Goal: Information Seeking & Learning: Find specific page/section

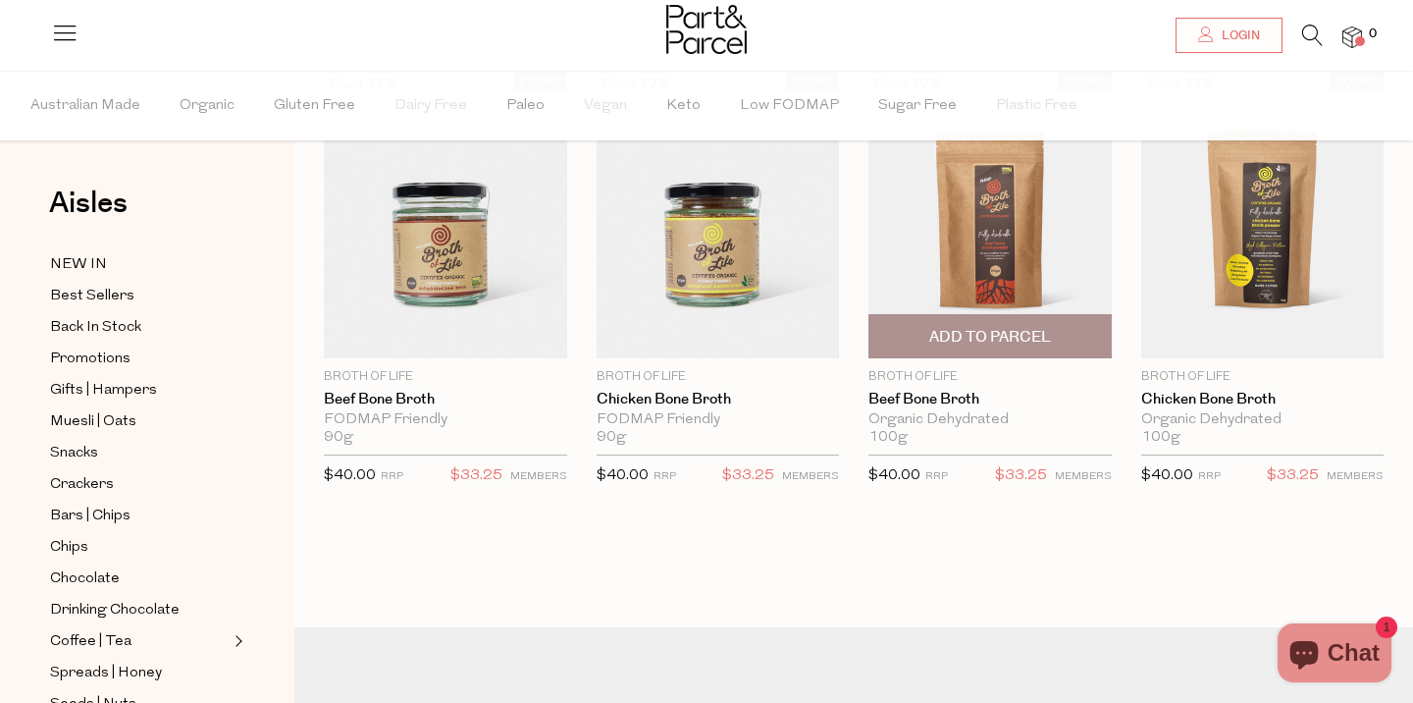
scroll to position [139, 0]
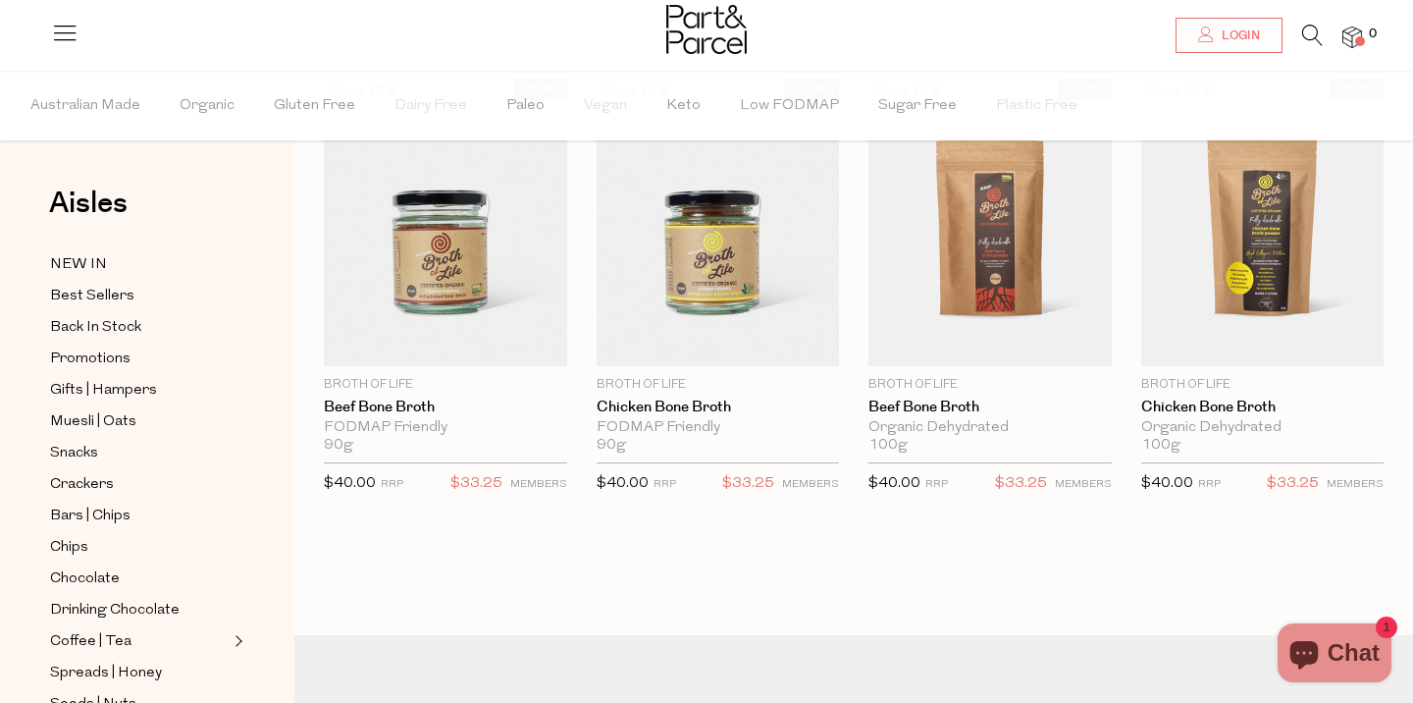
drag, startPoint x: 995, startPoint y: 288, endPoint x: 648, endPoint y: 24, distance: 436.3
click at [0, 0] on body "Ready to stock up? Close No items in your parcel. Loading Join to Save on this …" at bounding box center [706, 416] width 1413 height 1111
drag, startPoint x: 1213, startPoint y: 275, endPoint x: 656, endPoint y: 24, distance: 611.4
click at [0, 0] on div "Login 0 Login Shop Aisles Our Story Membership Friends of P&P Earn $15 FAQs Blo…" at bounding box center [706, 416] width 1413 height 1111
click at [1314, 40] on icon at bounding box center [1312, 36] width 21 height 22
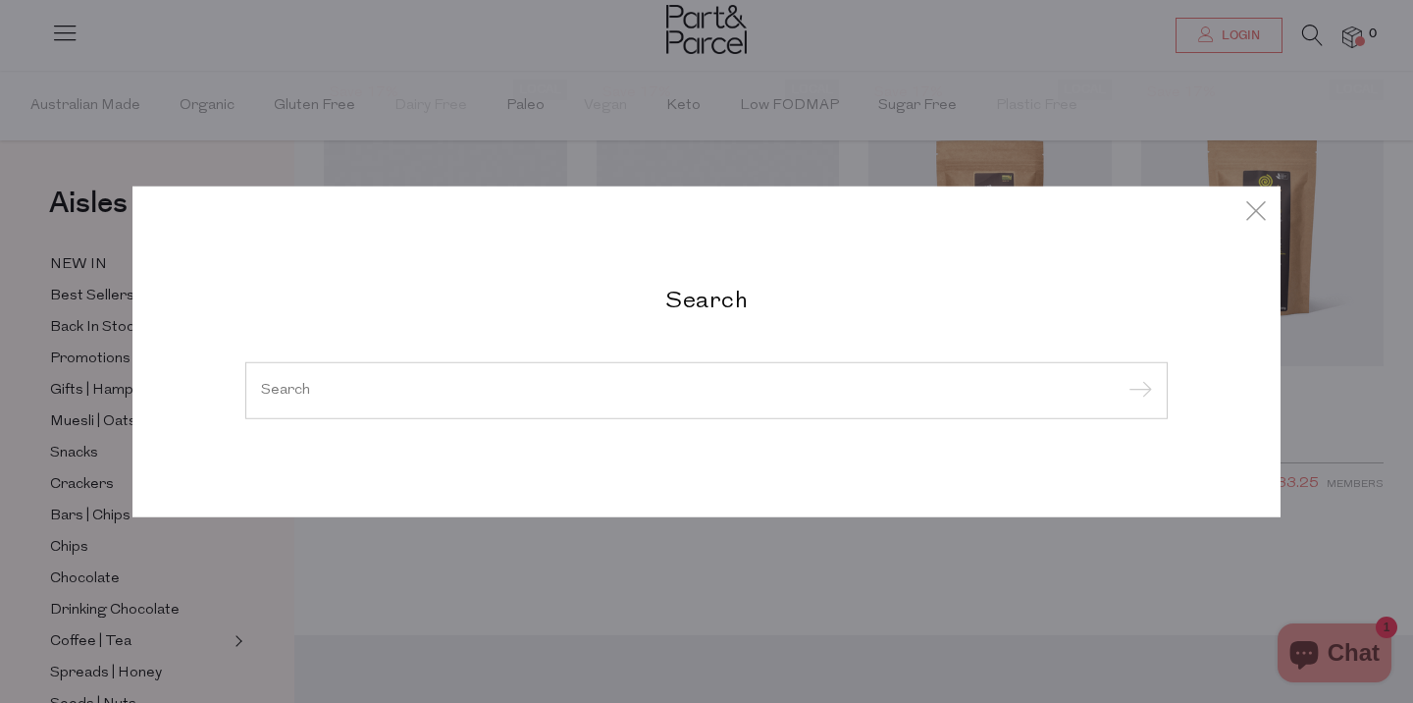
paste input "Natural Evolution Green Banana Resistant Starch"
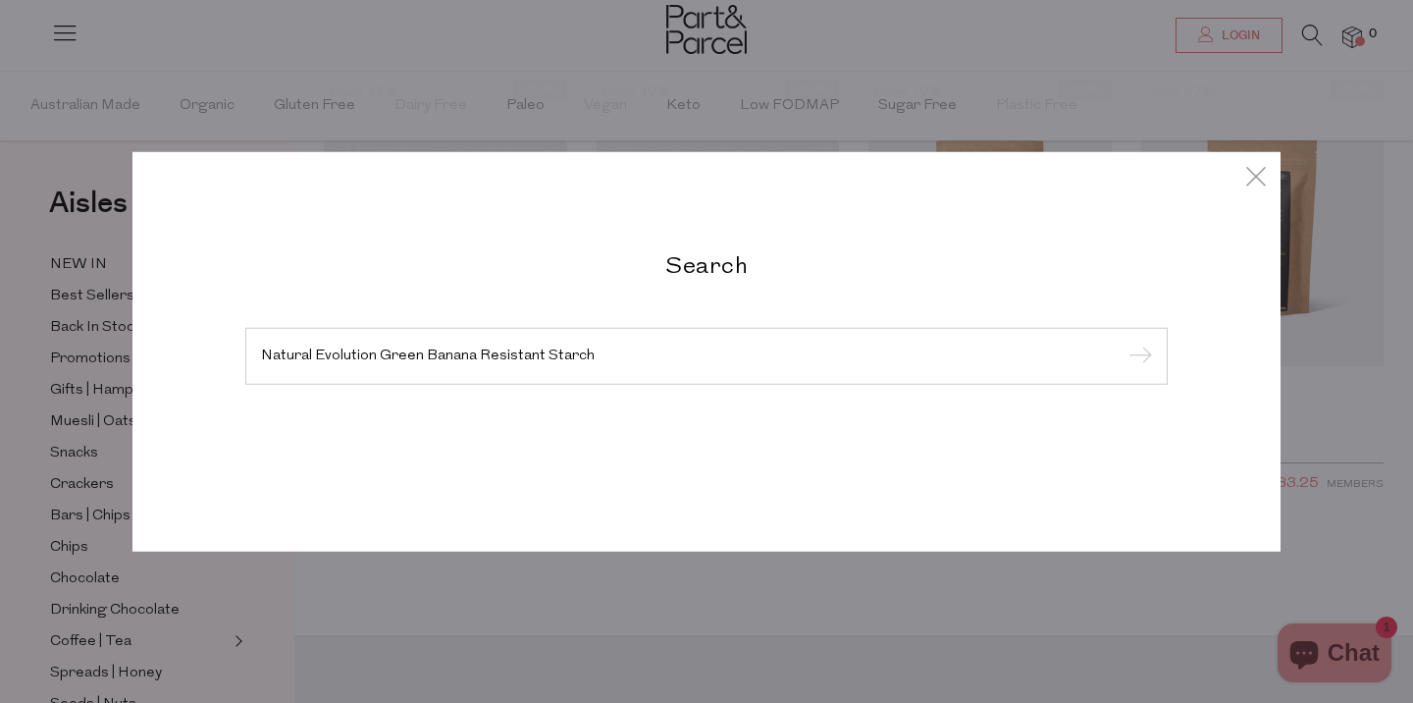
type input "Natural Evolution Green Banana Resistant Starch"
click at [1123, 342] on input "submit" at bounding box center [1137, 356] width 29 height 29
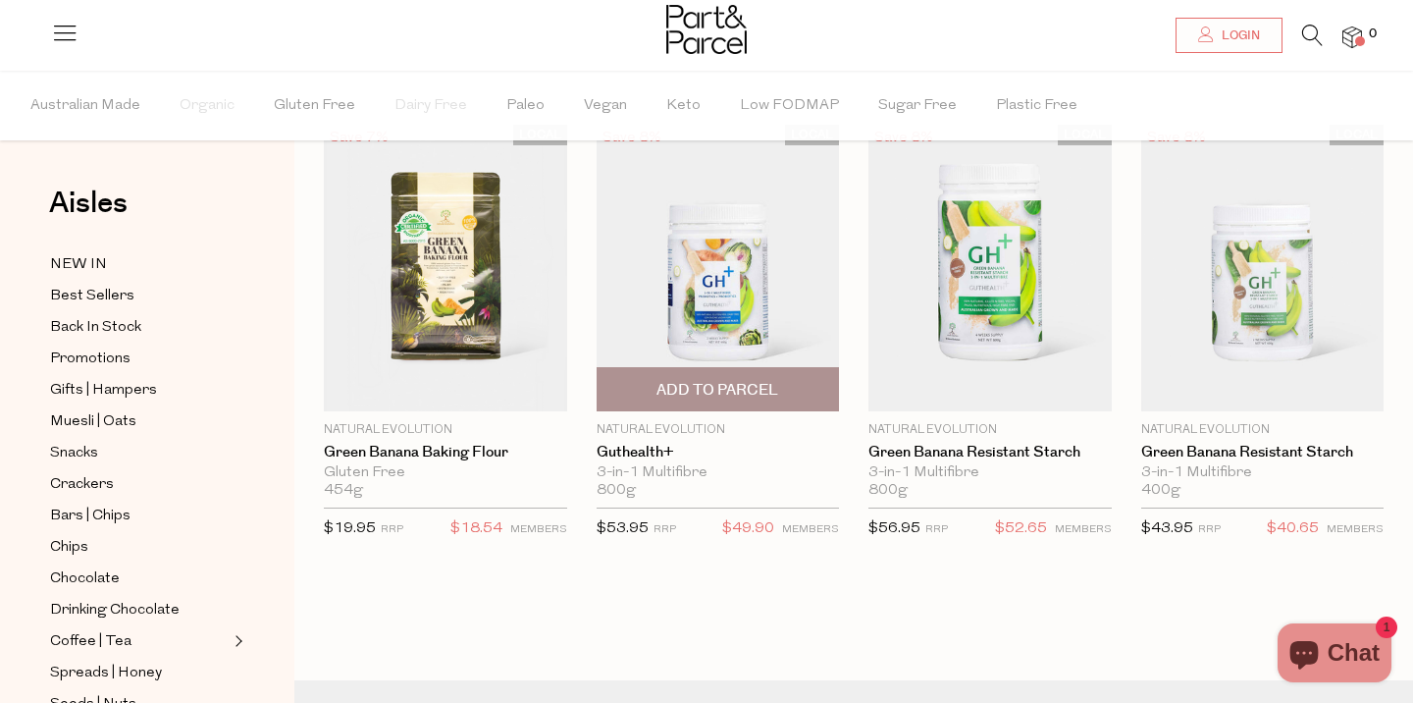
scroll to position [96, 0]
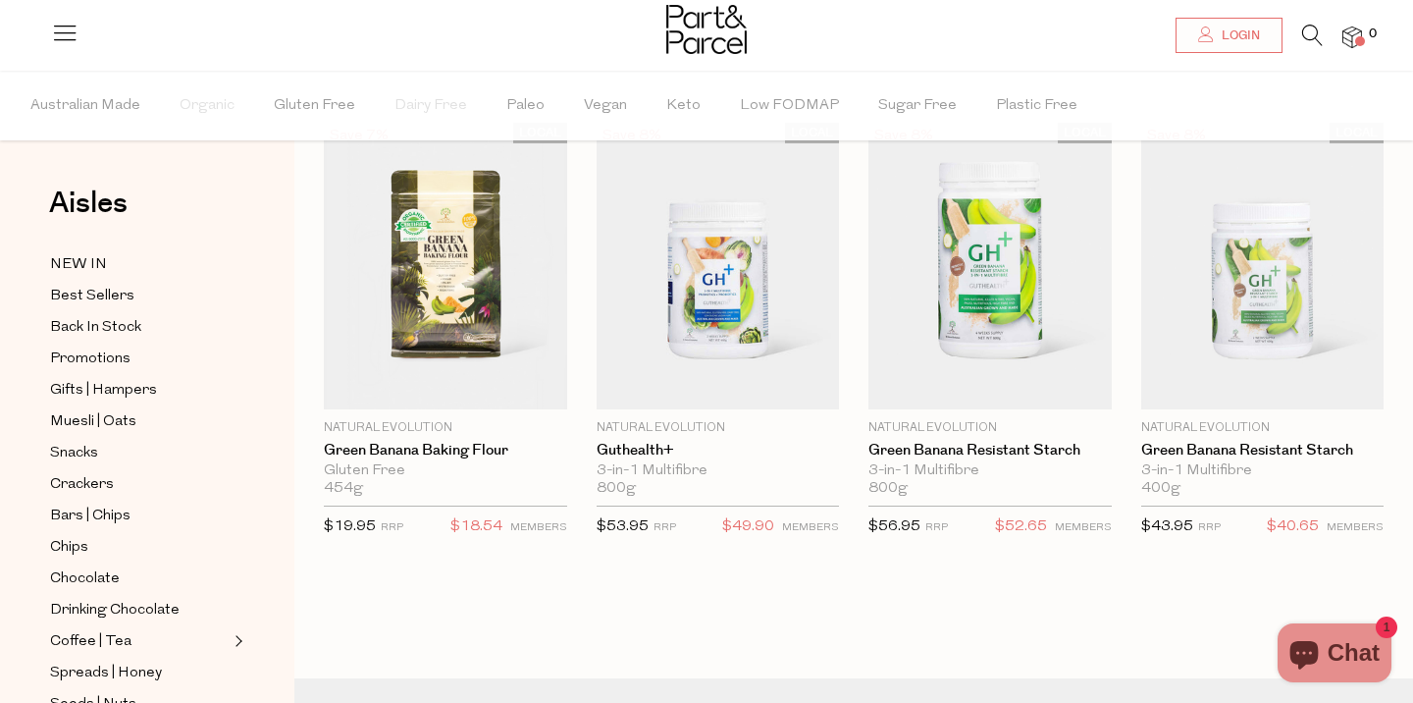
drag, startPoint x: 989, startPoint y: 287, endPoint x: 640, endPoint y: 19, distance: 440.2
click at [0, 0] on body "Ready to stock up? Close No items in your parcel. Loading Join to Save on this …" at bounding box center [706, 459] width 1413 height 1111
drag, startPoint x: 1296, startPoint y: 311, endPoint x: 770, endPoint y: 17, distance: 602.8
click at [0, 0] on div "Login 0 Login Shop Aisles Our Story Membership Friends of P&P Earn $15 FAQs Blo…" at bounding box center [706, 459] width 1413 height 1111
click at [1302, 29] on icon at bounding box center [1312, 36] width 21 height 22
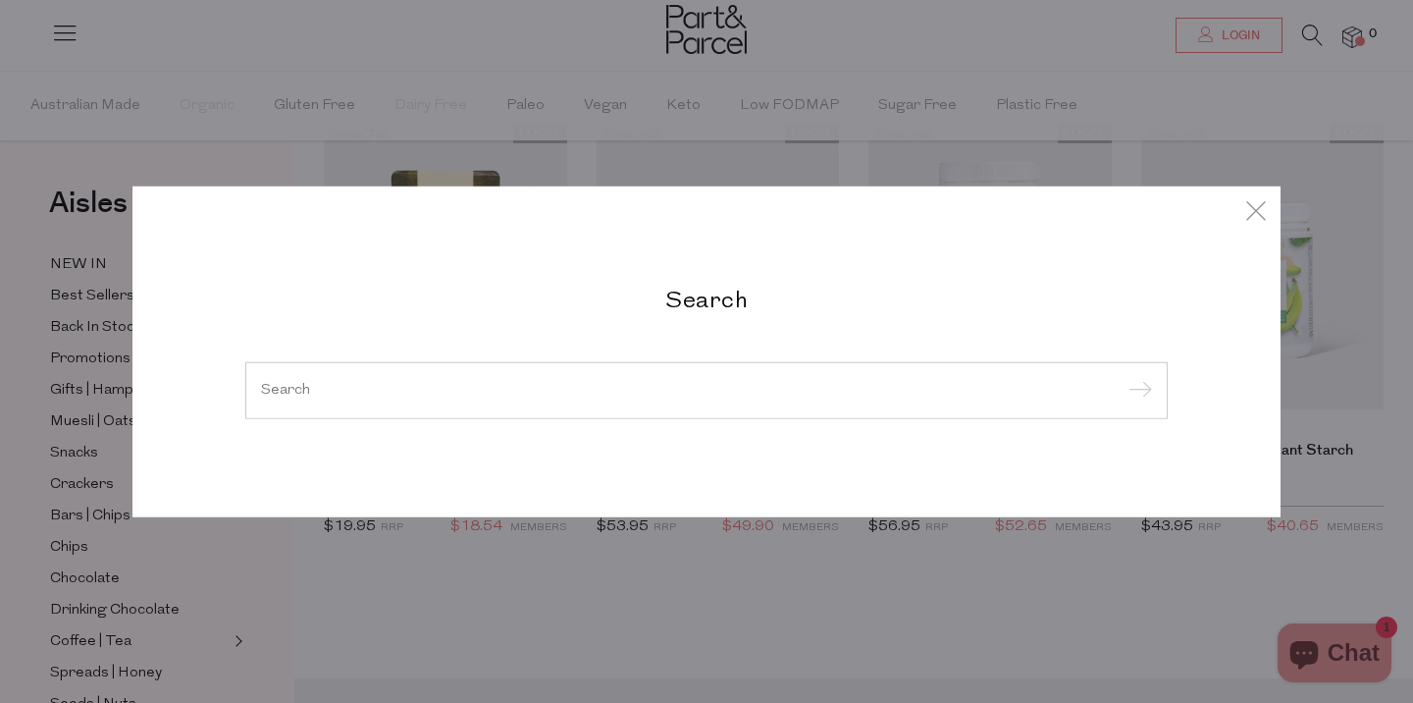
paste input "Nutraviva Collagen"
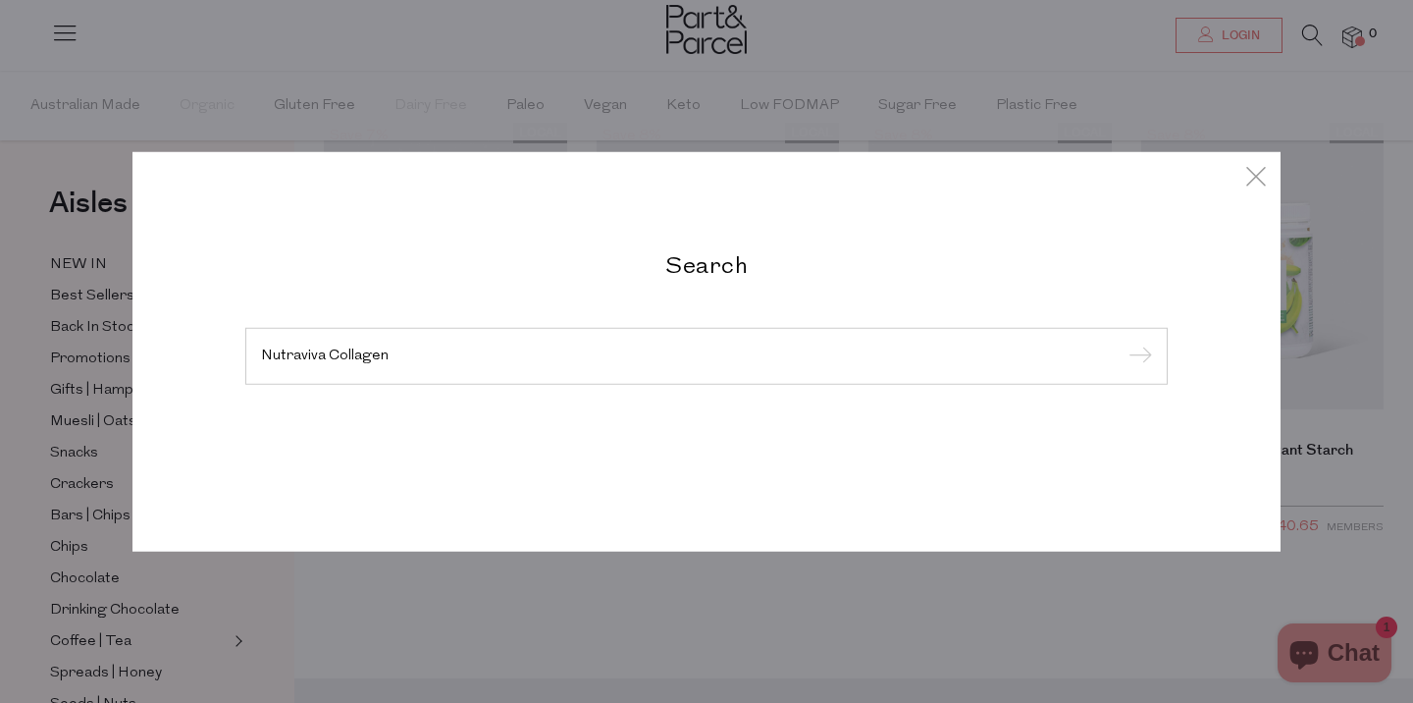
type input "Nutraviva Collagen"
click at [1123, 342] on input "submit" at bounding box center [1137, 356] width 29 height 29
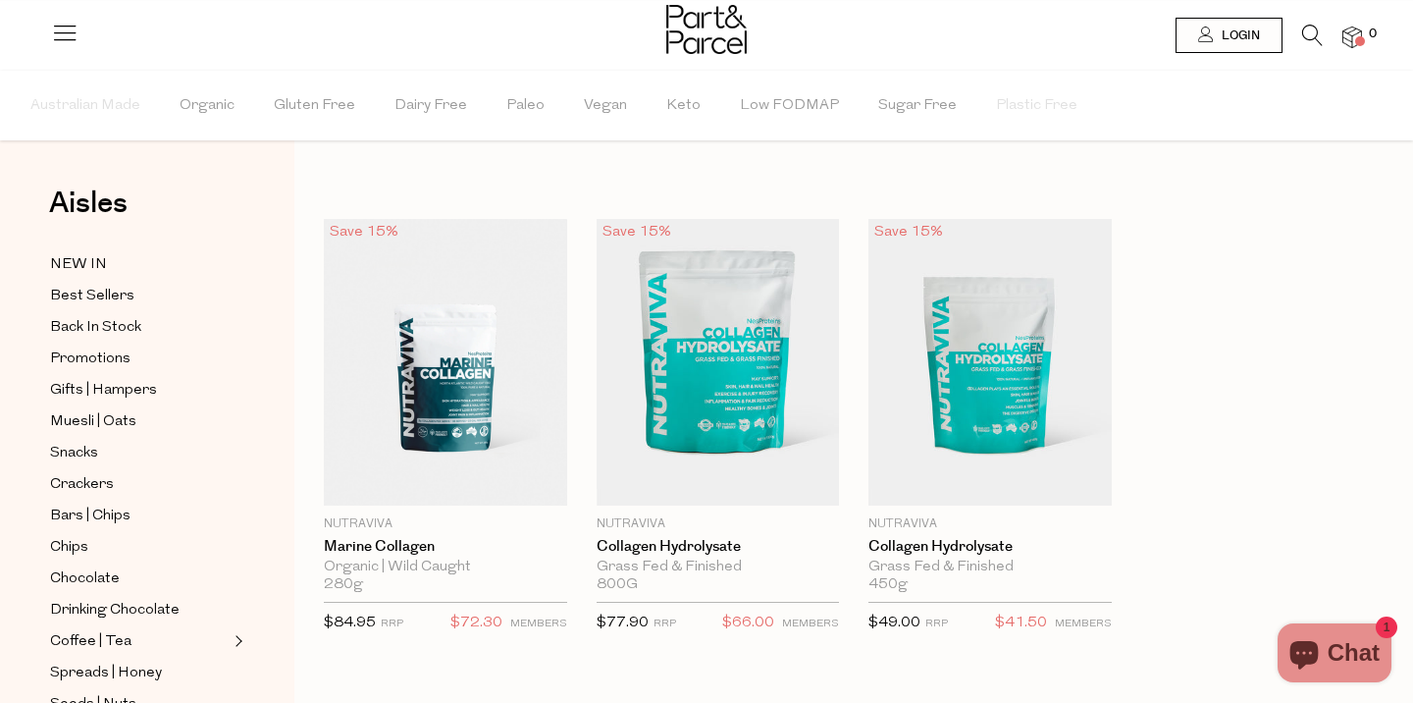
drag, startPoint x: 455, startPoint y: 374, endPoint x: 650, endPoint y: 172, distance: 280.4
click at [0, 0] on body "Ready to stock up? Close No items in your parcel. Loading Join to Save on this …" at bounding box center [706, 555] width 1413 height 1111
drag, startPoint x: 1015, startPoint y: 390, endPoint x: 692, endPoint y: 100, distance: 433.6
click at [0, 0] on div "Login 0 Login Shop Aisles Our Story Membership Friends of P&P Earn $15 FAQs Blo…" at bounding box center [706, 555] width 1413 height 1111
click at [1313, 34] on icon at bounding box center [1312, 36] width 21 height 22
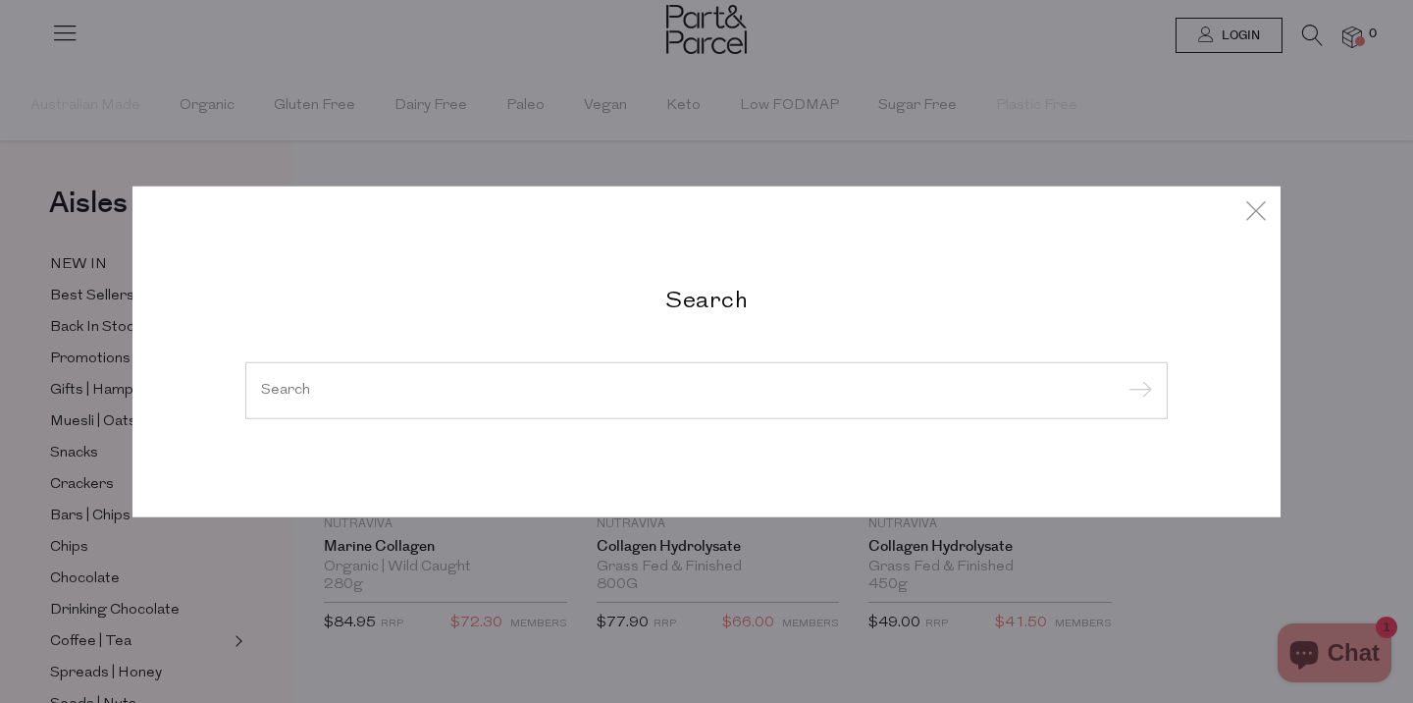
paste input "Gevity Rx Great Guts Mayo"
type input "Gevity Rx Great Guts Mayo"
click at [1123, 377] on input "submit" at bounding box center [1137, 391] width 29 height 29
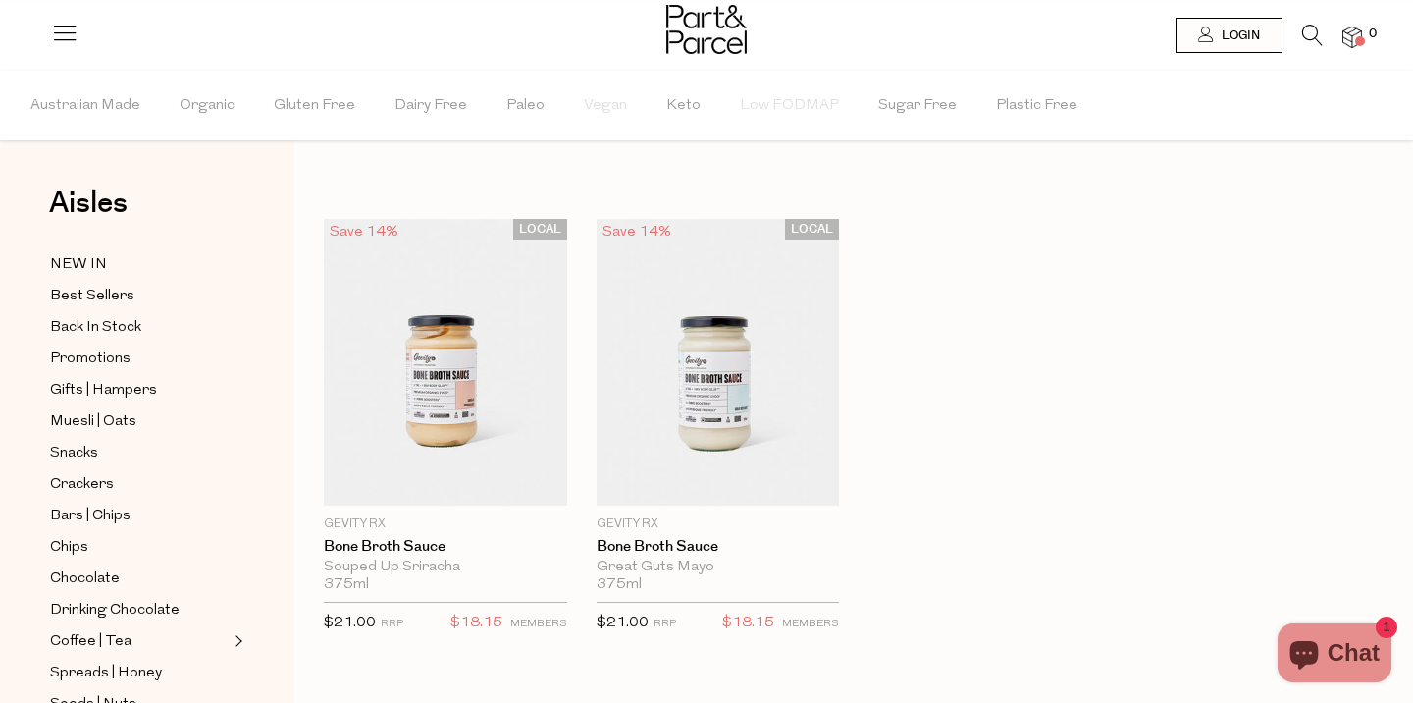
drag, startPoint x: 677, startPoint y: 348, endPoint x: 703, endPoint y: 75, distance: 275.0
click at [0, 0] on body "Ready to stock up? Close No items in your parcel. Loading Join to Save on this …" at bounding box center [706, 555] width 1413 height 1111
